Goal: Information Seeking & Learning: Stay updated

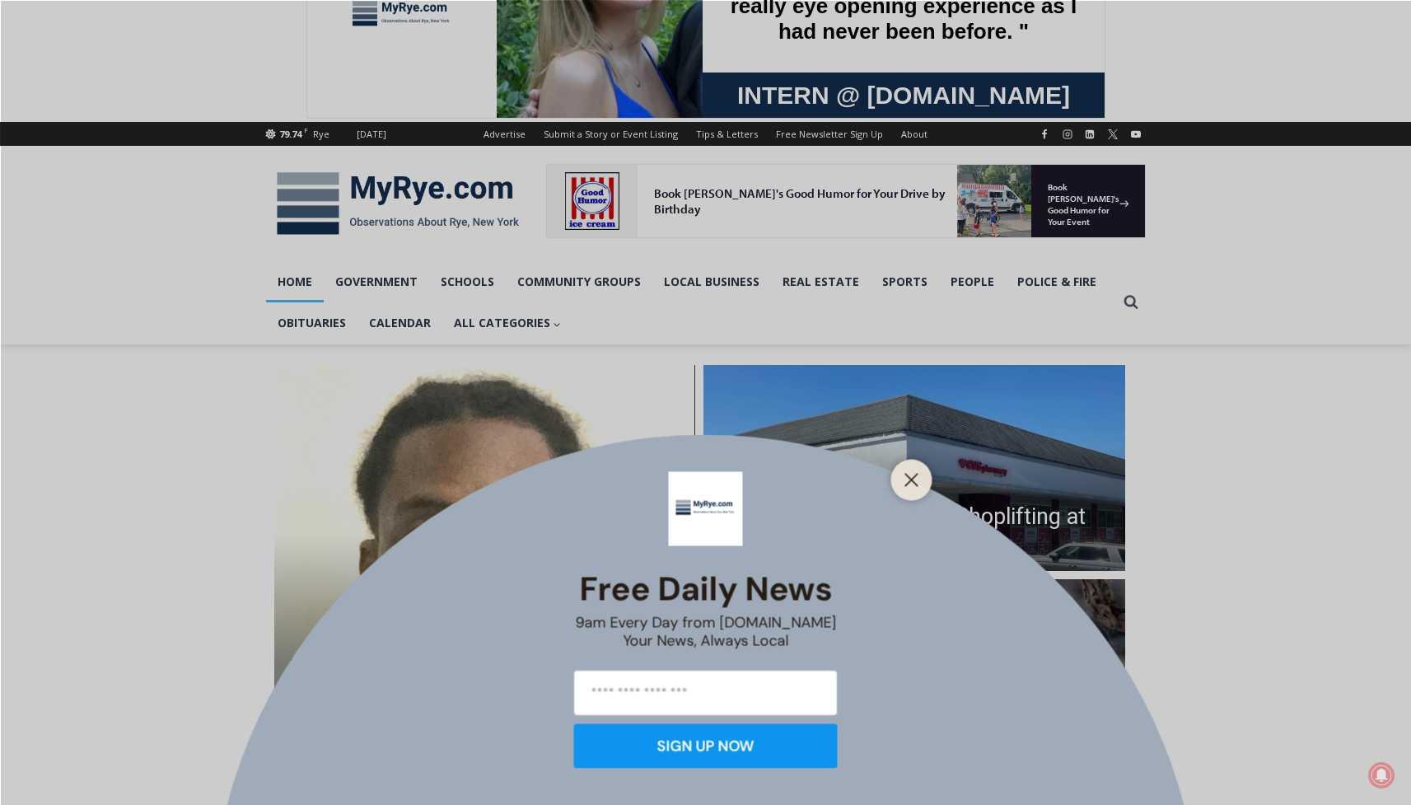
scroll to position [96, 0]
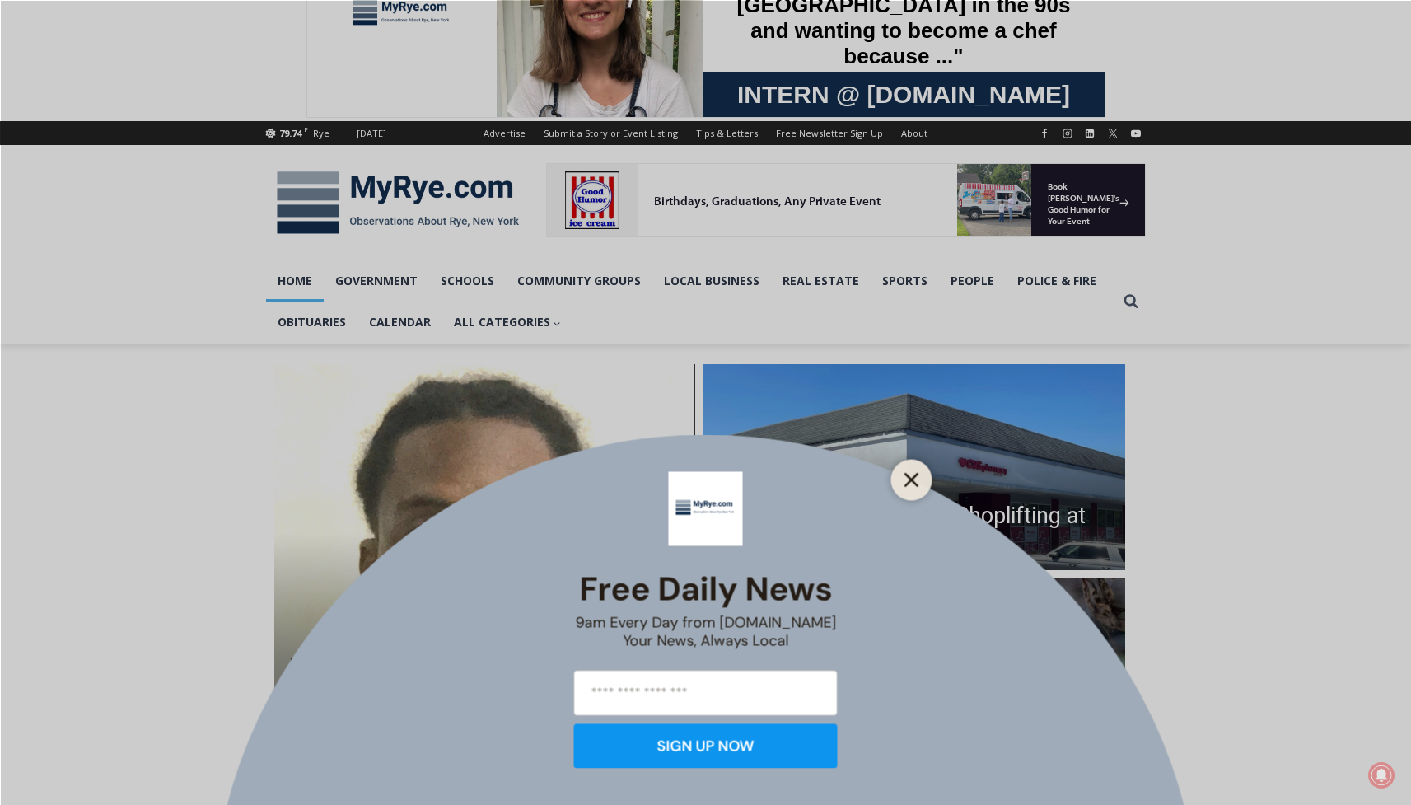
click at [917, 474] on line "Close" at bounding box center [911, 480] width 12 height 12
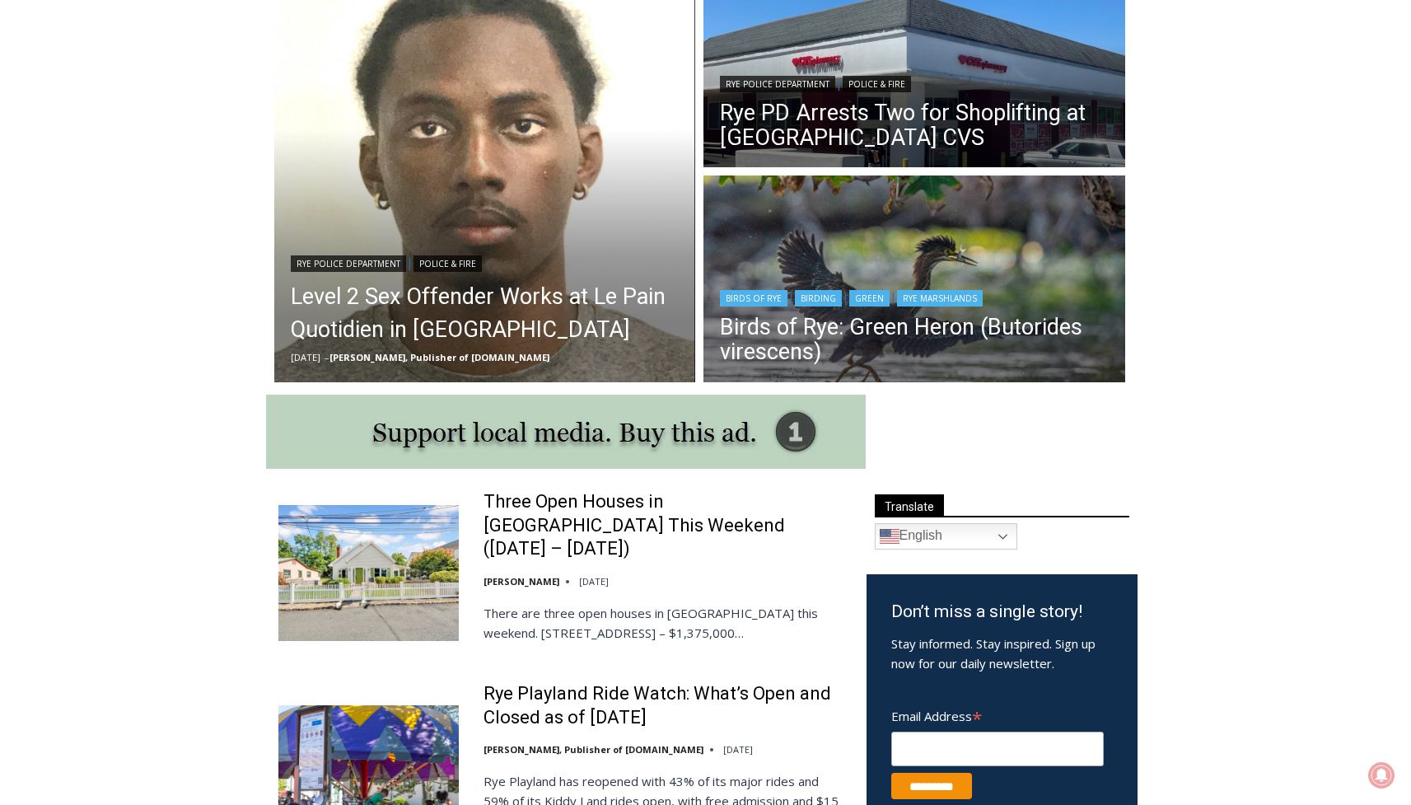
scroll to position [501, 0]
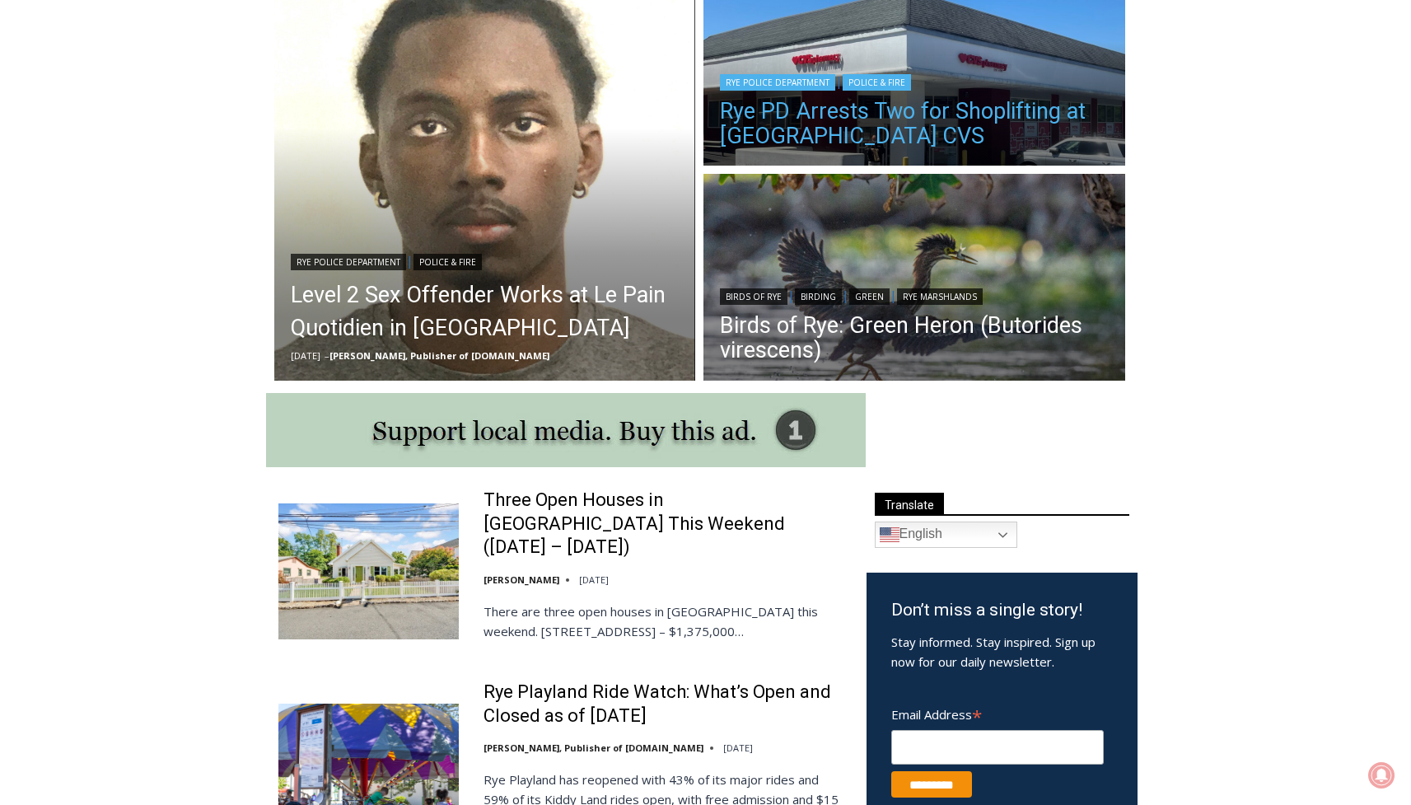
click at [882, 133] on link "Rye PD Arrests Two for Shoplifting at [GEOGRAPHIC_DATA] CVS" at bounding box center [914, 123] width 389 height 49
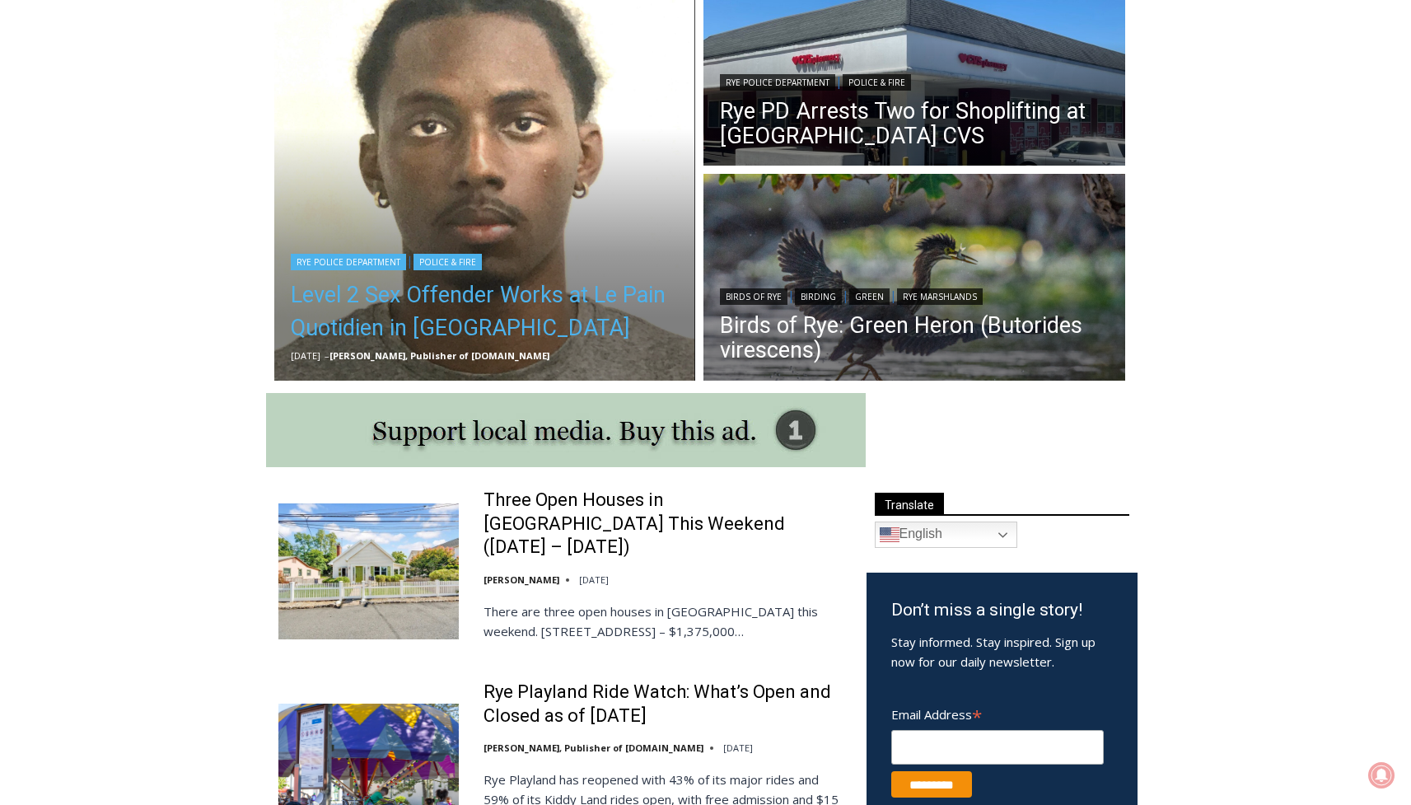
click at [456, 296] on link "Level 2 Sex Offender Works at Le Pain Quotidien in [GEOGRAPHIC_DATA]" at bounding box center [485, 311] width 389 height 66
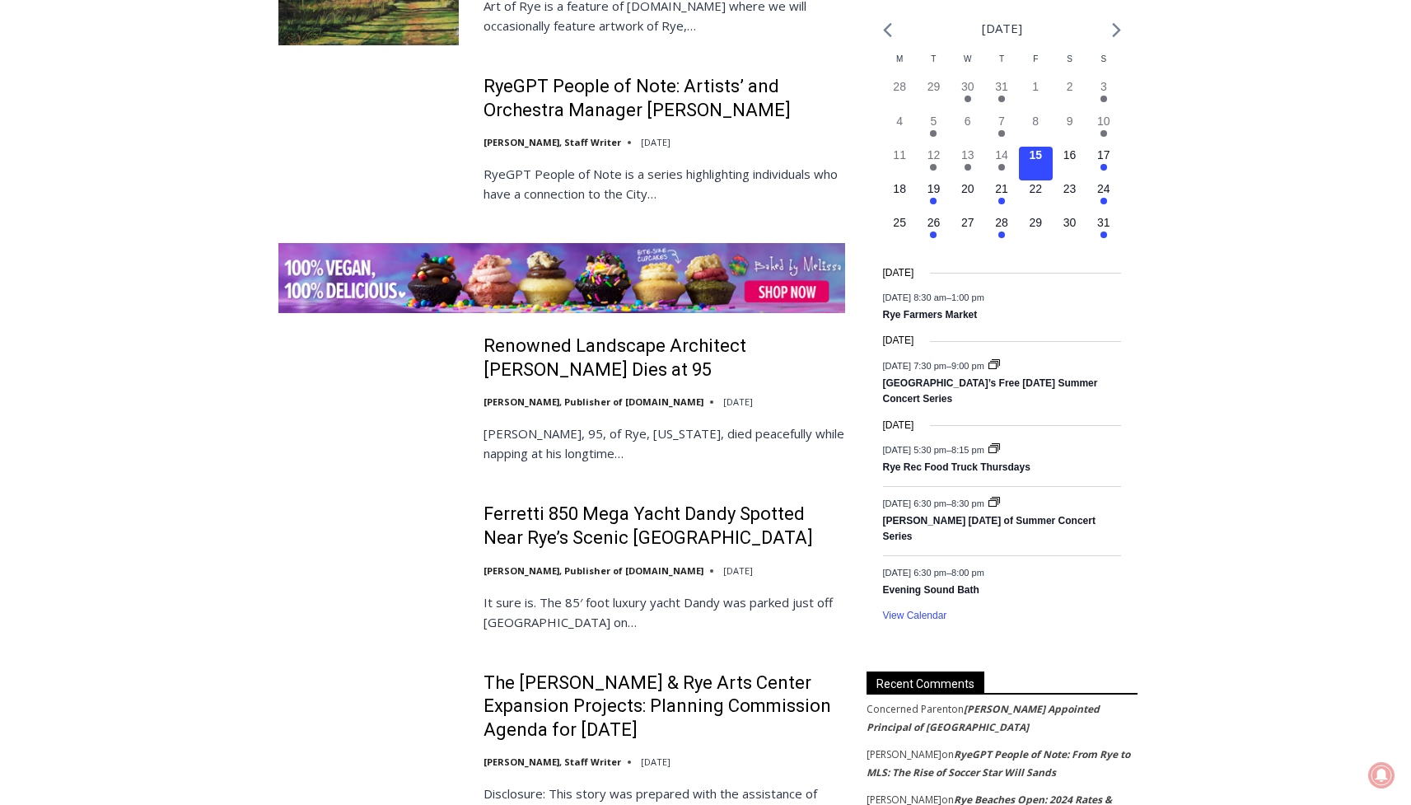
scroll to position [2322, 0]
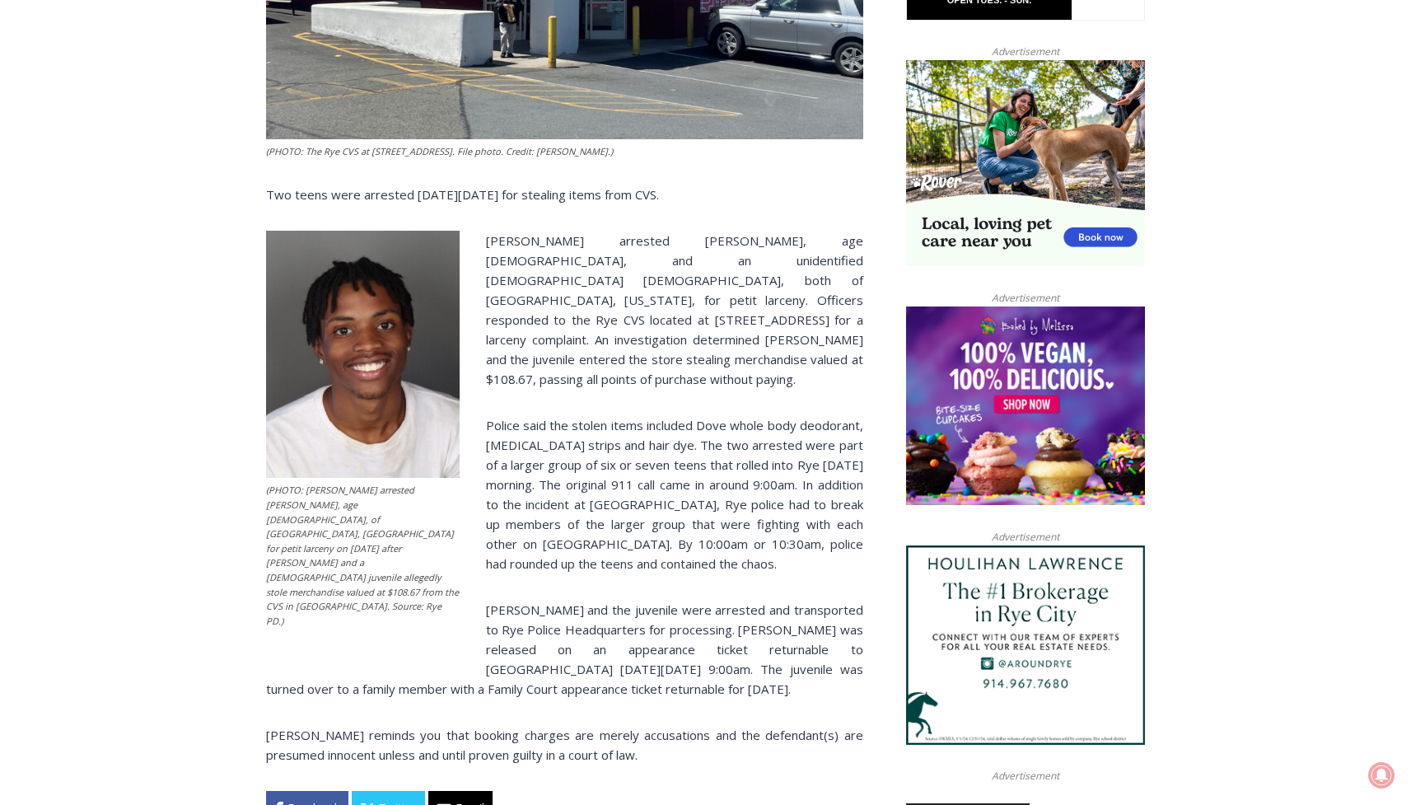
scroll to position [1037, 0]
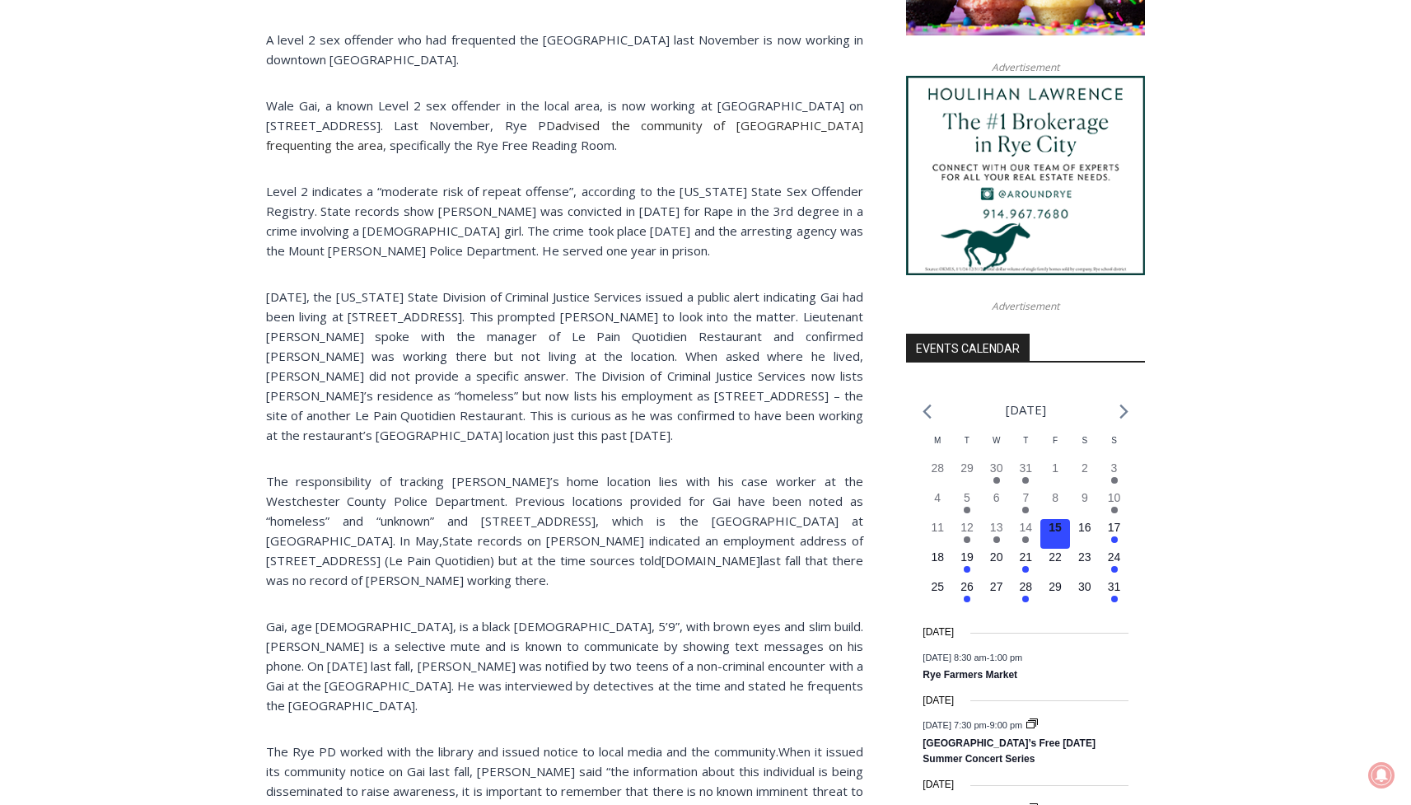
scroll to position [1511, 0]
